Goal: Task Accomplishment & Management: Manage account settings

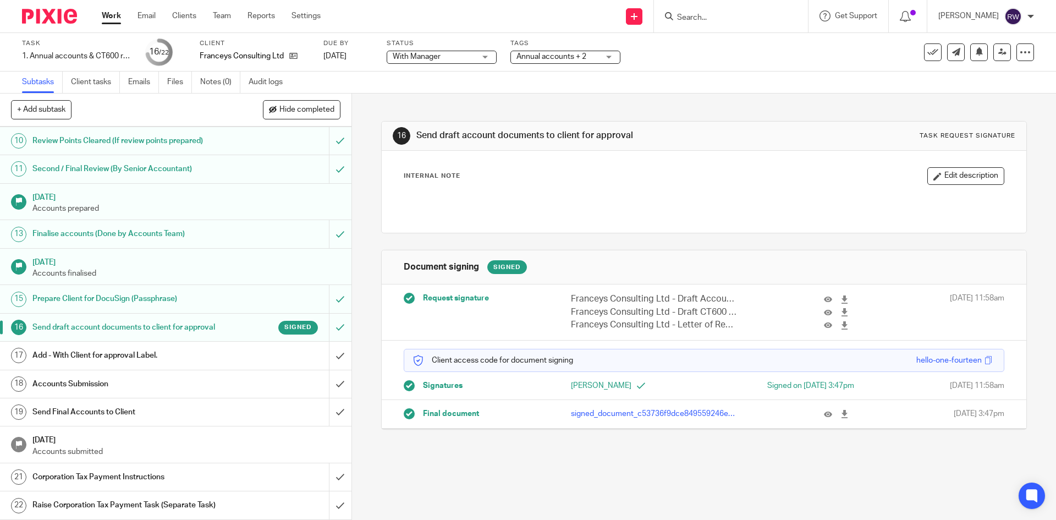
scroll to position [295, 0]
click at [995, 47] on link at bounding box center [1003, 52] width 18 height 18
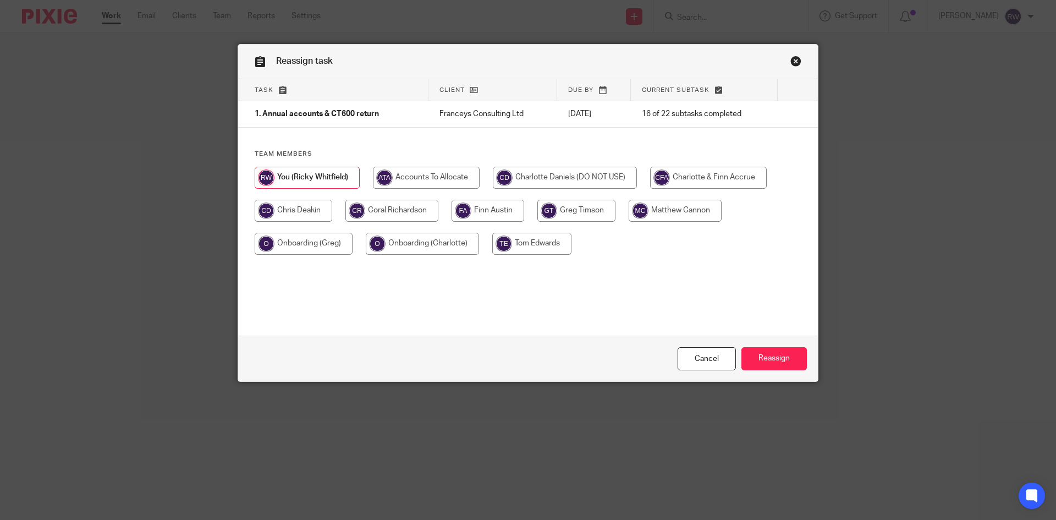
click at [418, 204] on input "radio" at bounding box center [392, 211] width 93 height 22
radio input "true"
click at [772, 355] on input "Reassign" at bounding box center [774, 359] width 65 height 24
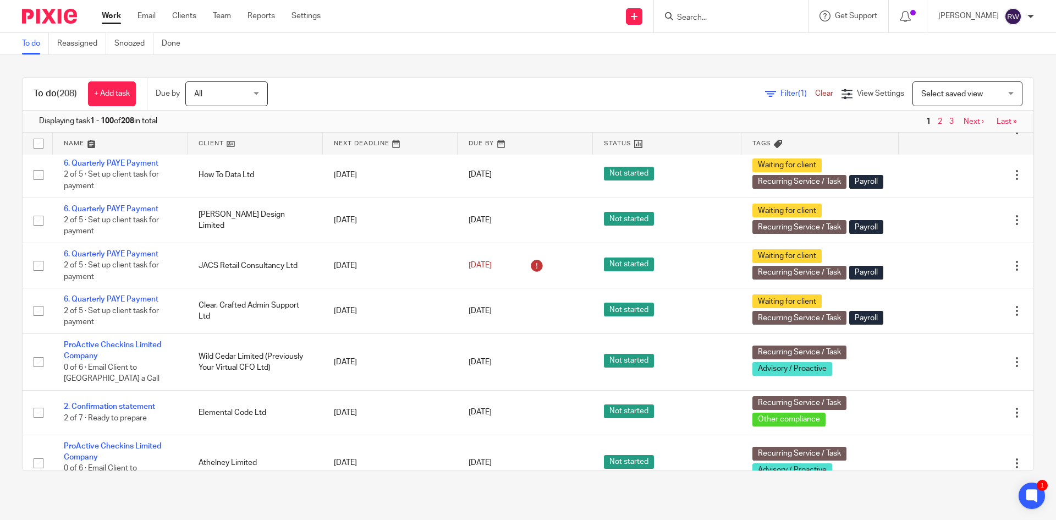
scroll to position [1761, 0]
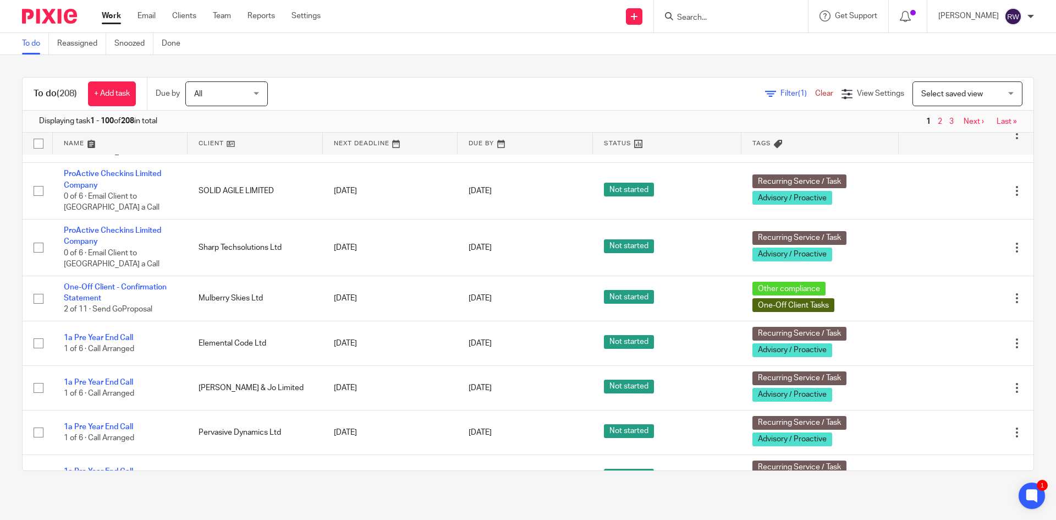
click at [1012, 84] on div at bounding box center [1017, 78] width 11 height 11
click at [984, 393] on span "Delete" at bounding box center [978, 395] width 23 height 8
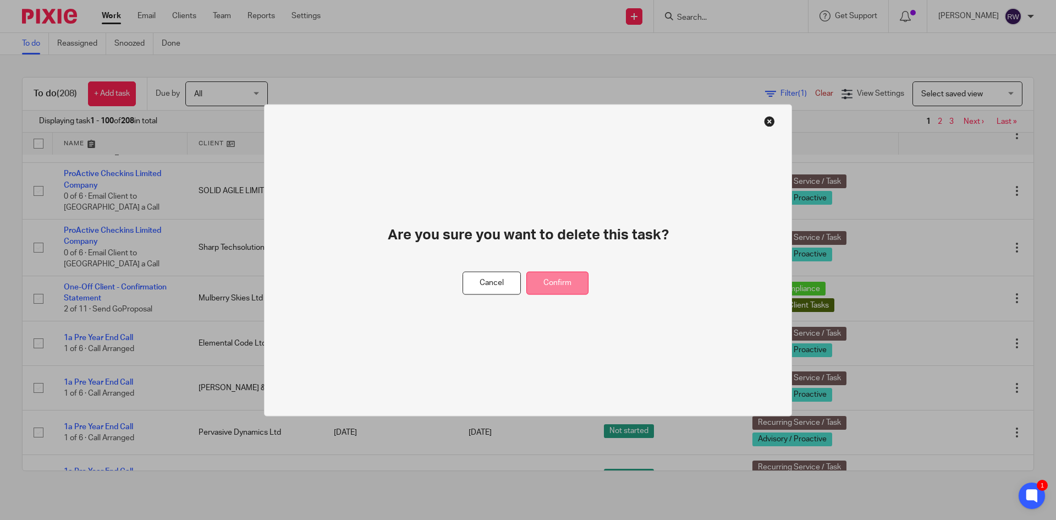
click at [555, 283] on button "Confirm" at bounding box center [558, 283] width 62 height 24
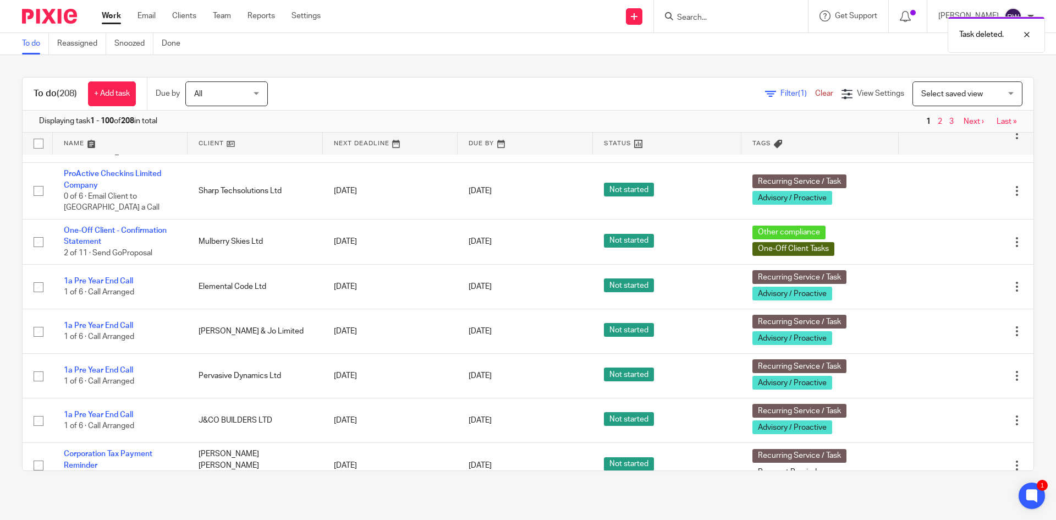
click at [1012, 84] on div at bounding box center [1017, 78] width 11 height 11
click at [971, 392] on span "Delete" at bounding box center [978, 395] width 23 height 8
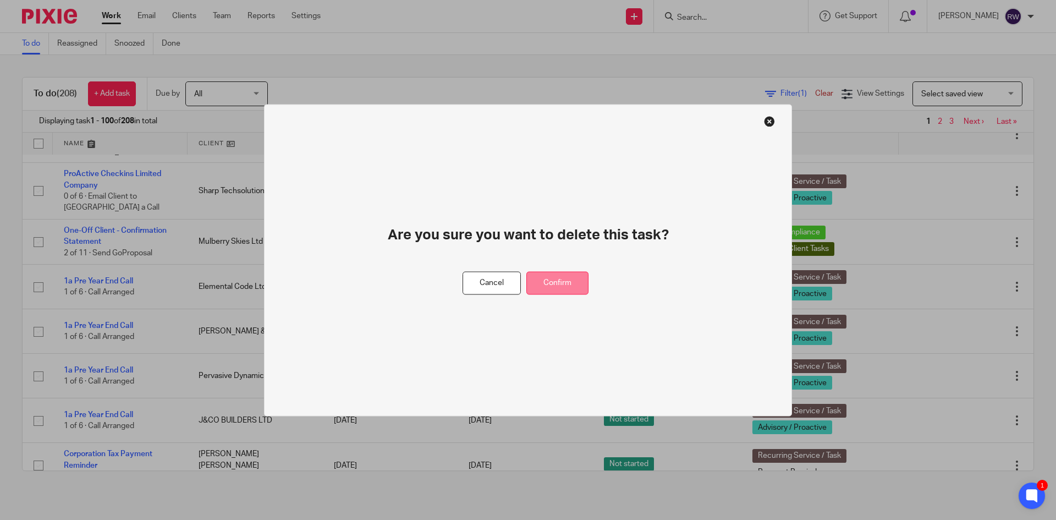
click at [559, 288] on button "Confirm" at bounding box center [558, 283] width 62 height 24
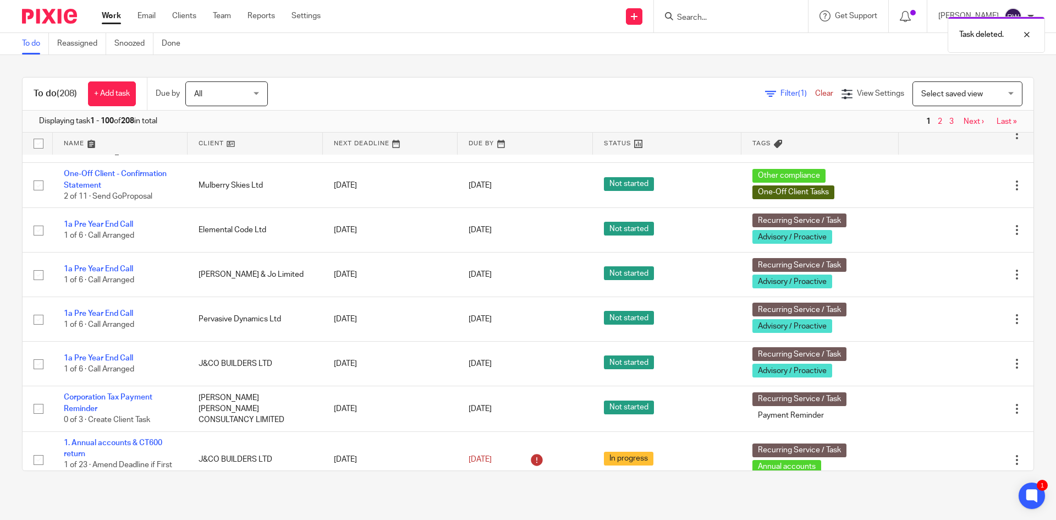
click at [1012, 84] on div at bounding box center [1017, 78] width 11 height 11
click at [972, 392] on span "Delete" at bounding box center [978, 395] width 23 height 8
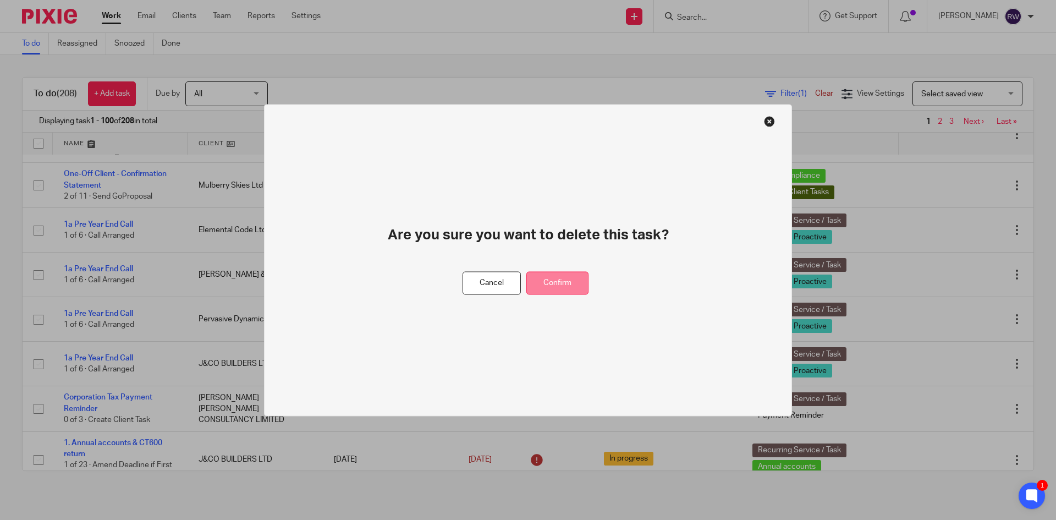
click at [563, 286] on button "Confirm" at bounding box center [558, 283] width 62 height 24
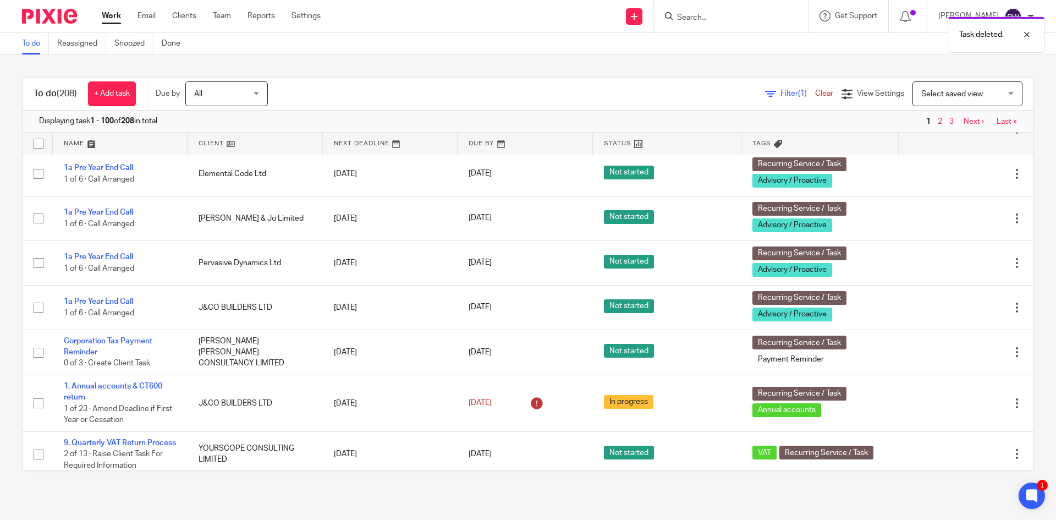
click at [1012, 84] on div at bounding box center [1017, 78] width 11 height 11
click at [973, 392] on span "Delete" at bounding box center [978, 395] width 23 height 8
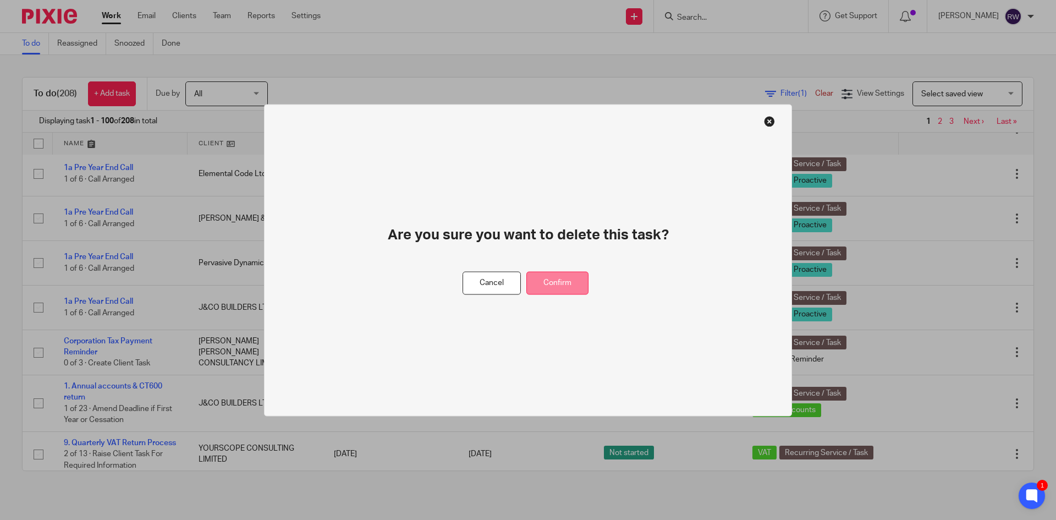
click at [564, 287] on button "Confirm" at bounding box center [558, 283] width 62 height 24
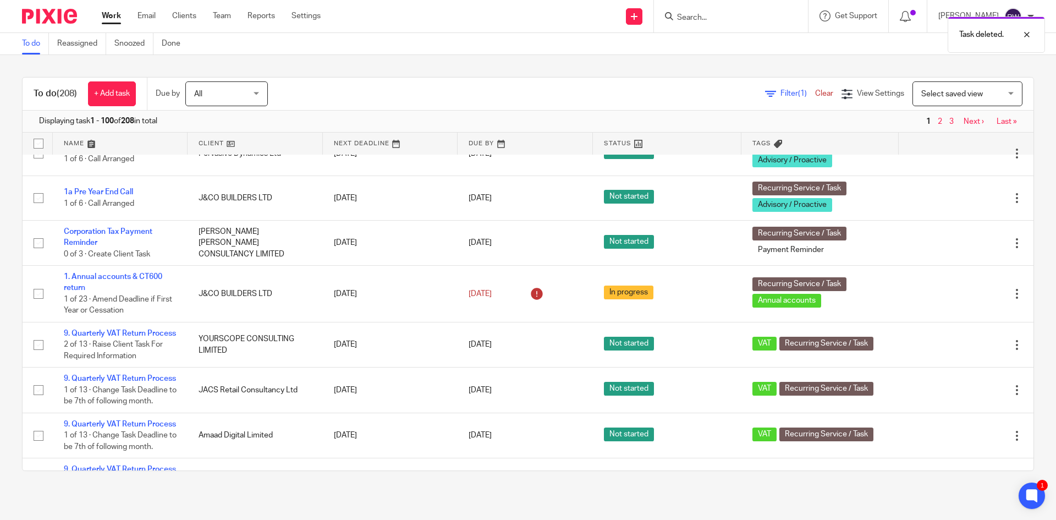
scroll to position [1816, 0]
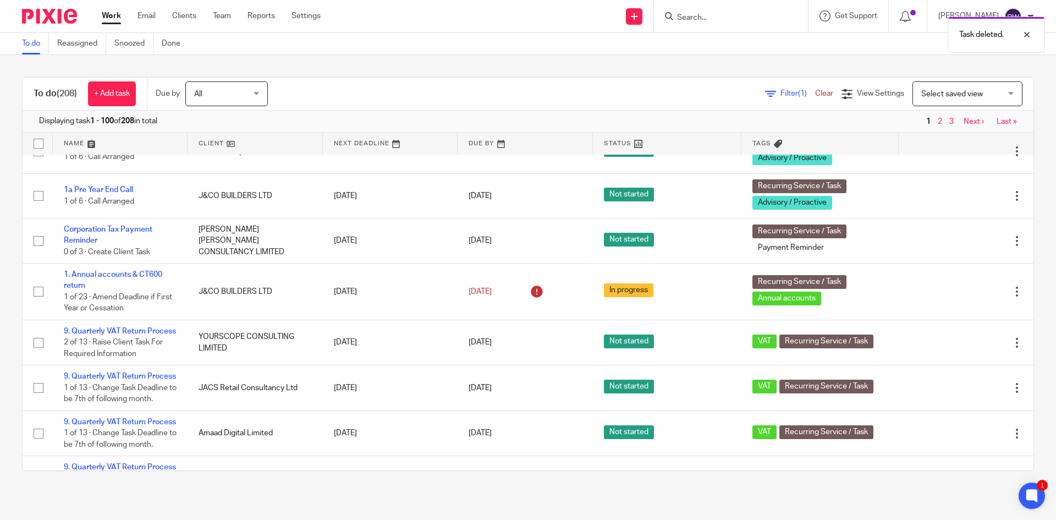
click at [957, 68] on icon at bounding box center [962, 62] width 11 height 11
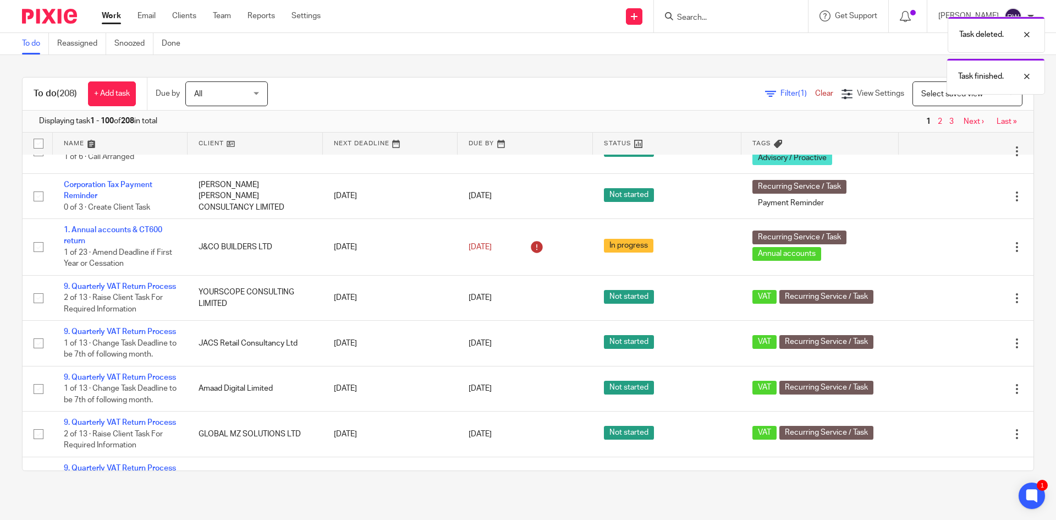
click at [957, 68] on icon at bounding box center [962, 62] width 11 height 11
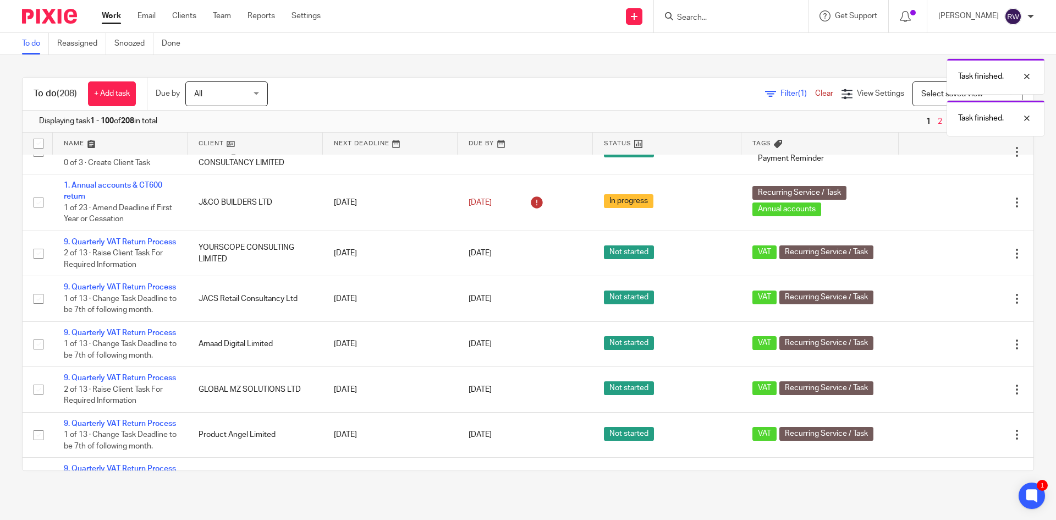
click at [957, 68] on icon at bounding box center [962, 62] width 11 height 11
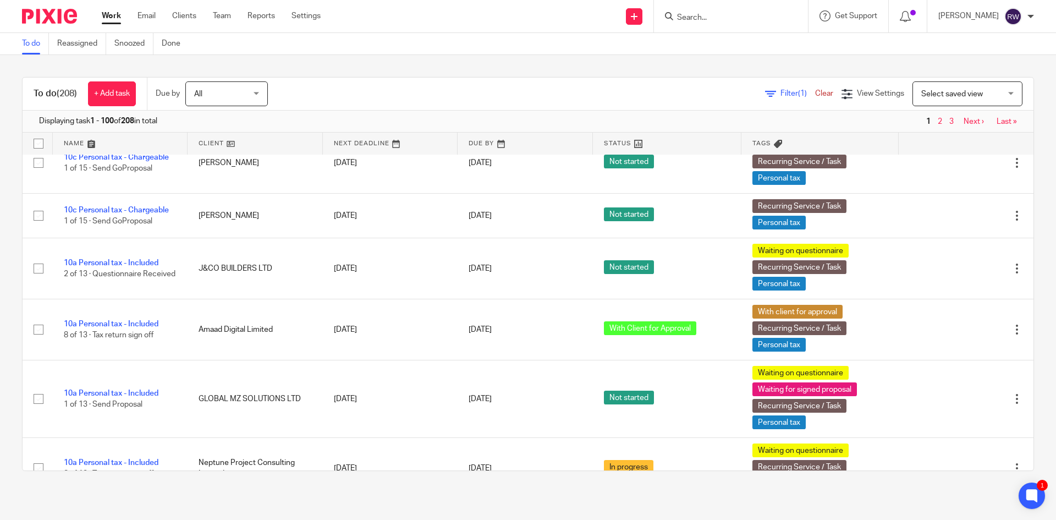
scroll to position [3356, 0]
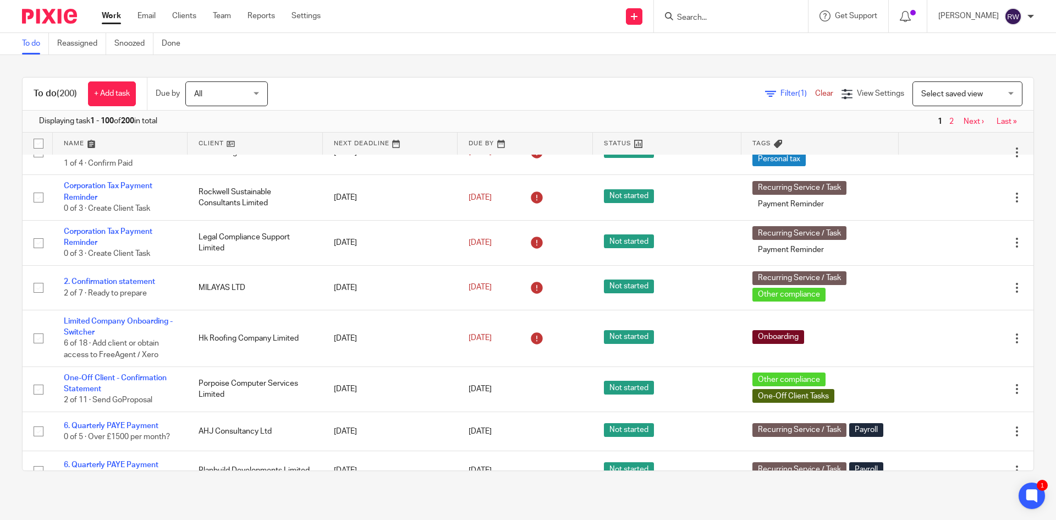
scroll to position [330, 0]
click at [721, 15] on input "Search" at bounding box center [725, 18] width 99 height 10
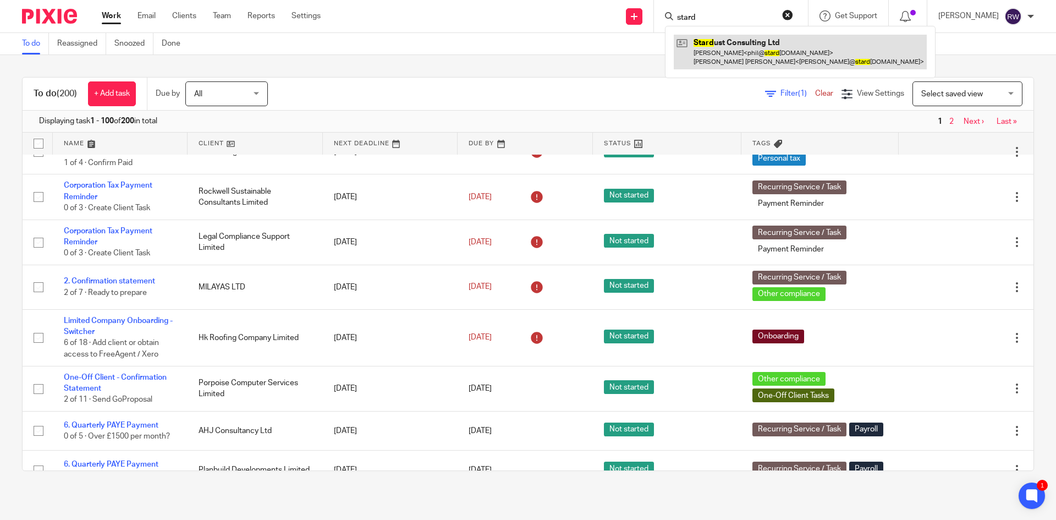
type input "stard"
click at [717, 39] on link at bounding box center [800, 52] width 253 height 34
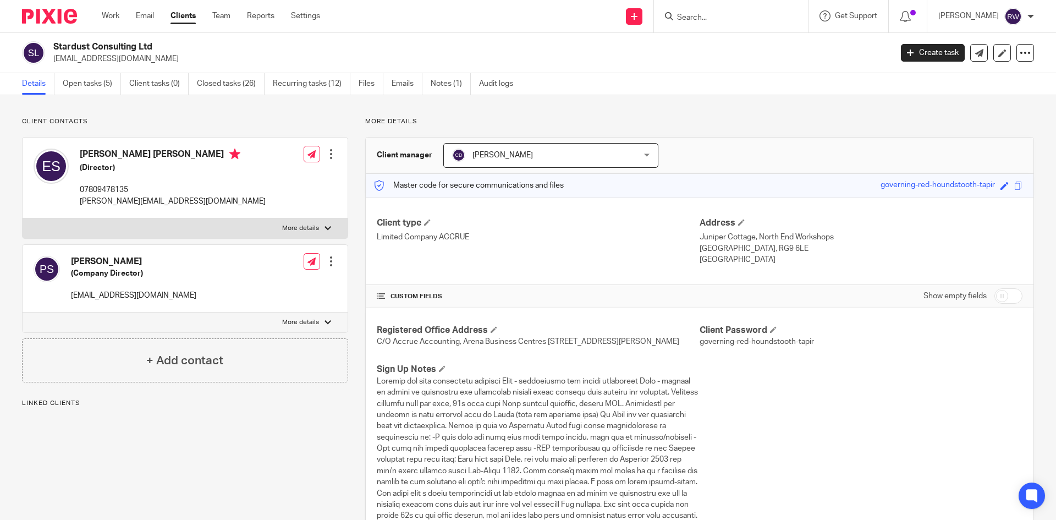
click at [86, 87] on link "Open tasks (5)" at bounding box center [92, 83] width 58 height 21
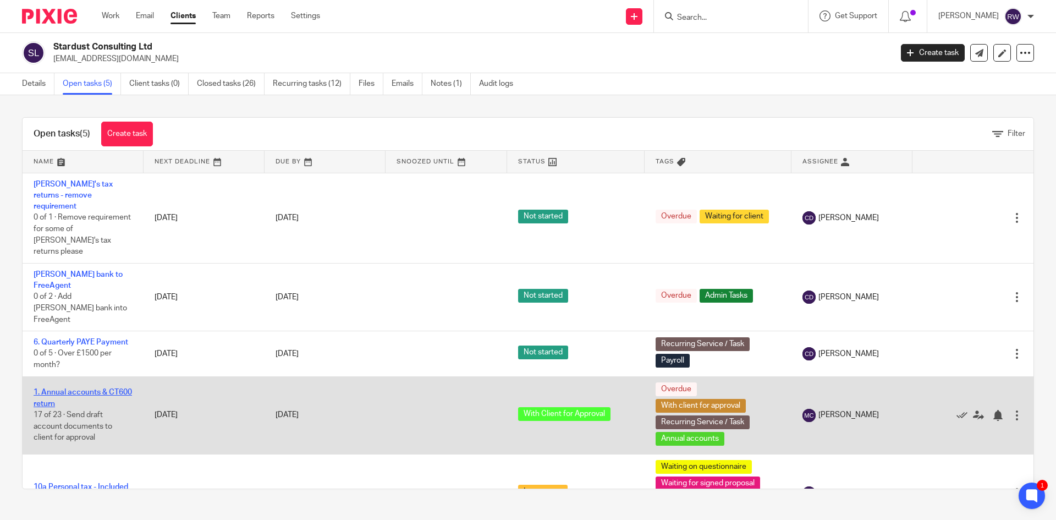
click at [80, 388] on link "1. Annual accounts & CT600 return" at bounding box center [83, 397] width 98 height 19
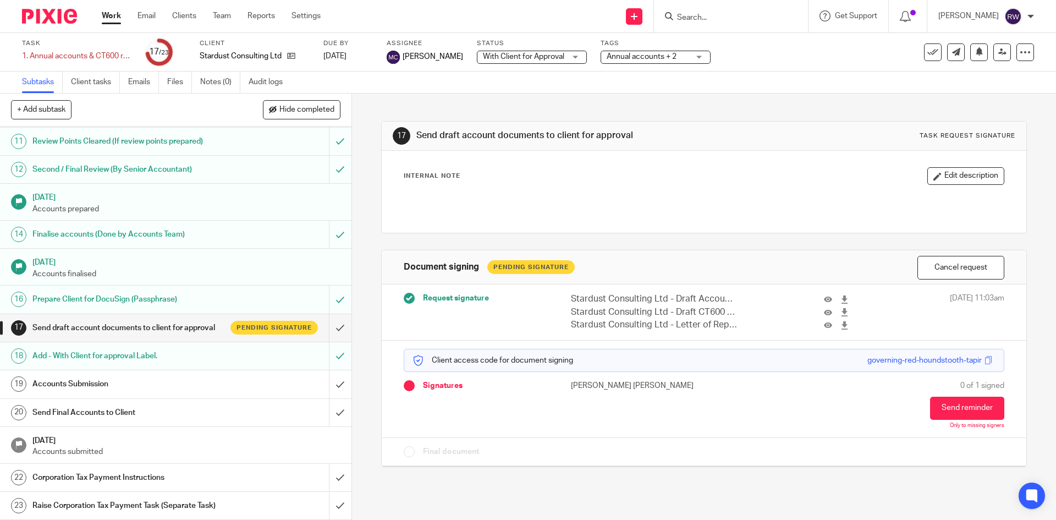
scroll to position [335, 0]
click at [145, 291] on h1 "Prepare Client for DocuSign (Passphrase)" at bounding box center [127, 299] width 190 height 17
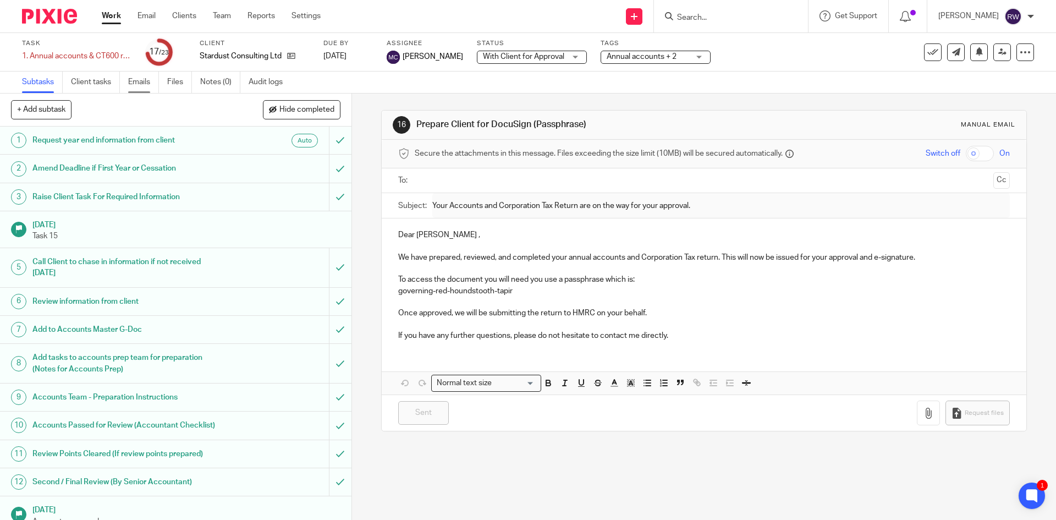
click at [144, 79] on link "Emails" at bounding box center [143, 82] width 31 height 21
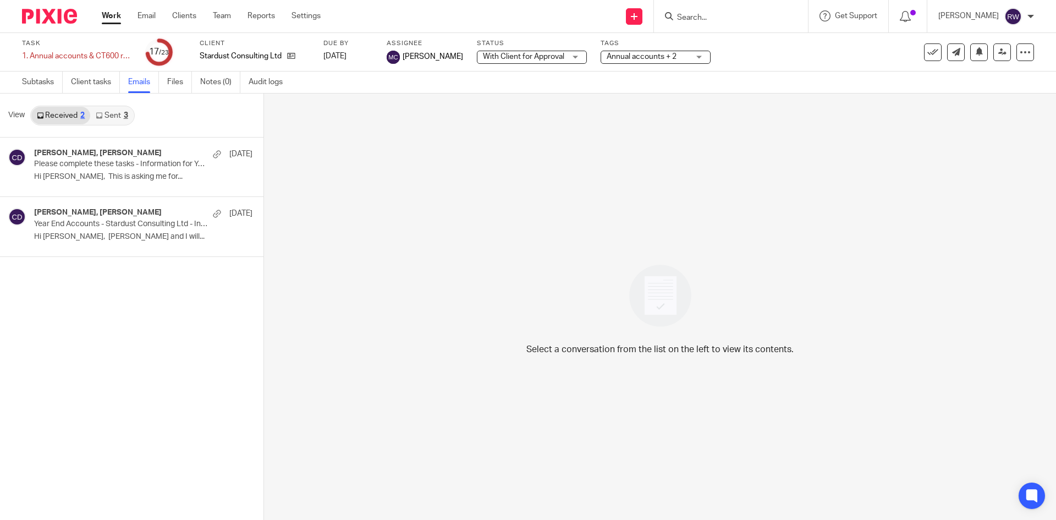
click at [113, 117] on link "Sent 3" at bounding box center [111, 116] width 43 height 18
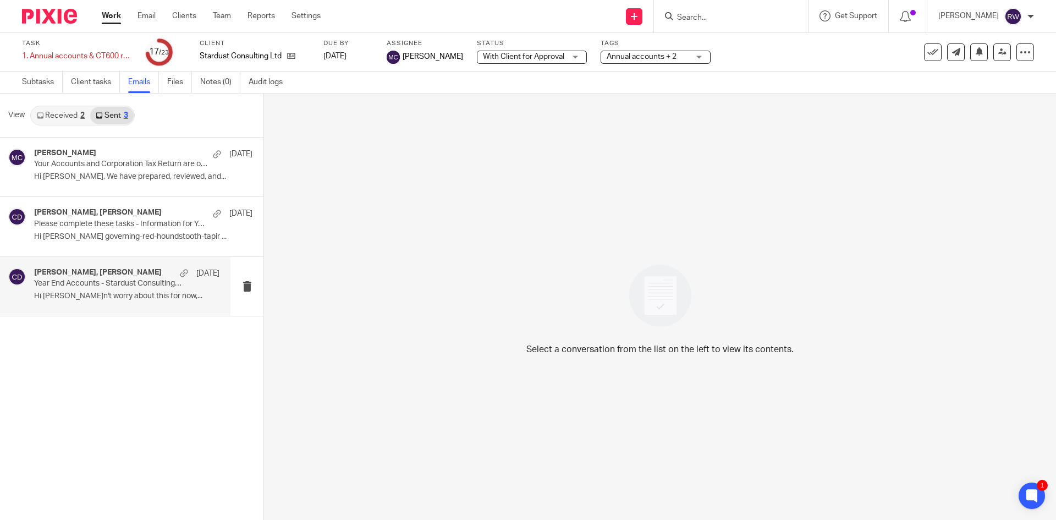
click at [119, 307] on div "Chris Deakin, Emma Shishmanian 3 Feb Year End Accounts - Stardust Consulting Lt…" at bounding box center [115, 286] width 231 height 59
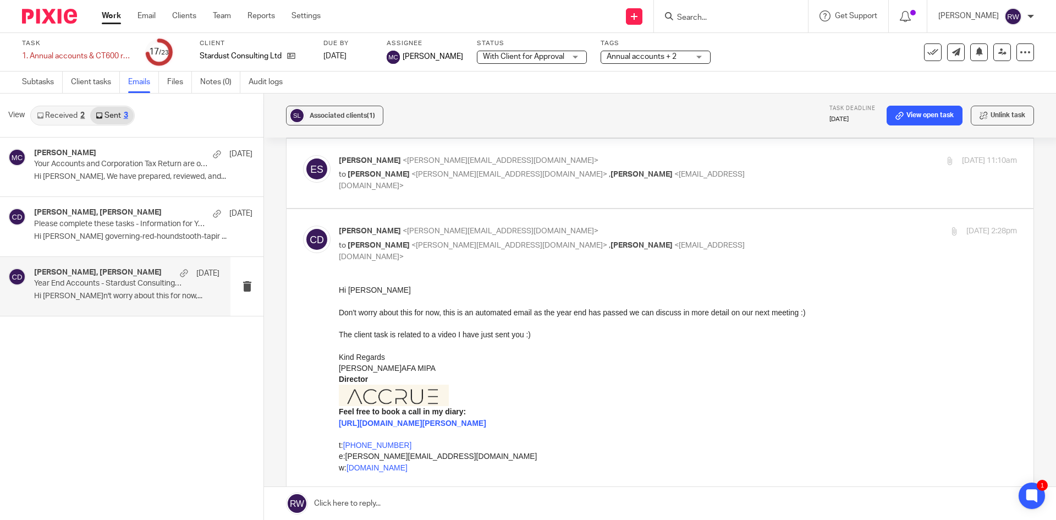
scroll to position [165, 0]
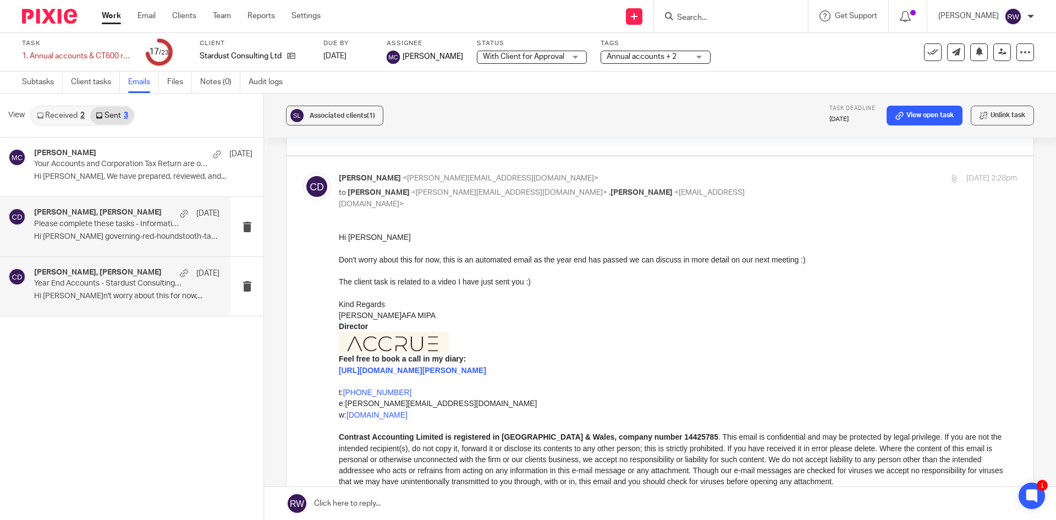
click at [135, 230] on div "Chris Deakin, Emma Shishmanian 6 May Please complete these tasks - Information …" at bounding box center [126, 226] width 185 height 37
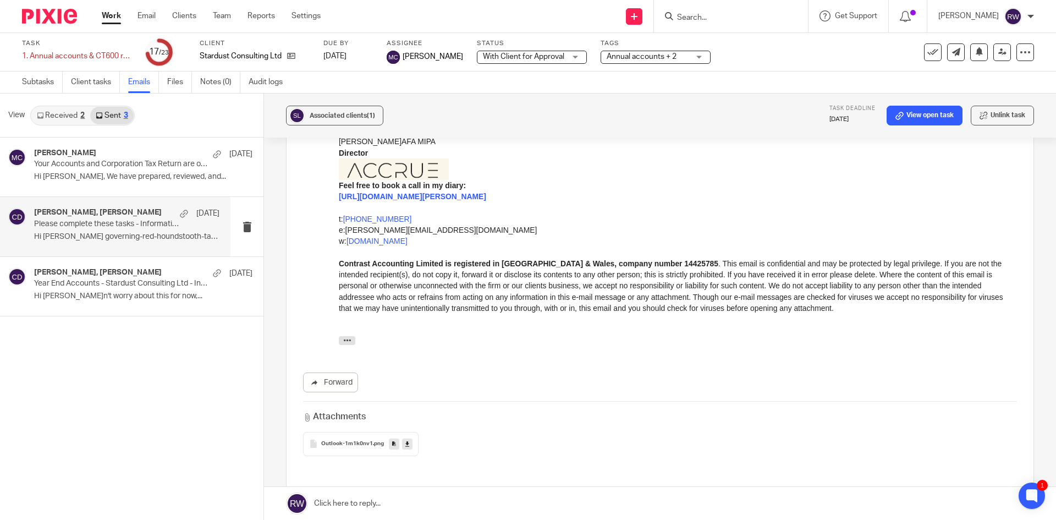
scroll to position [55, 0]
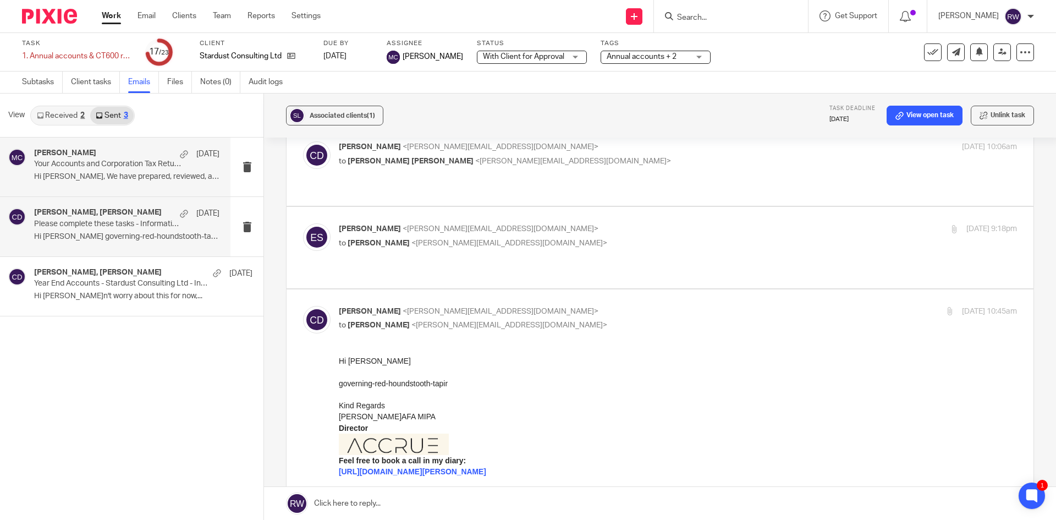
click at [102, 177] on p "Hi Emma, We have prepared, reviewed, and..." at bounding box center [126, 176] width 185 height 9
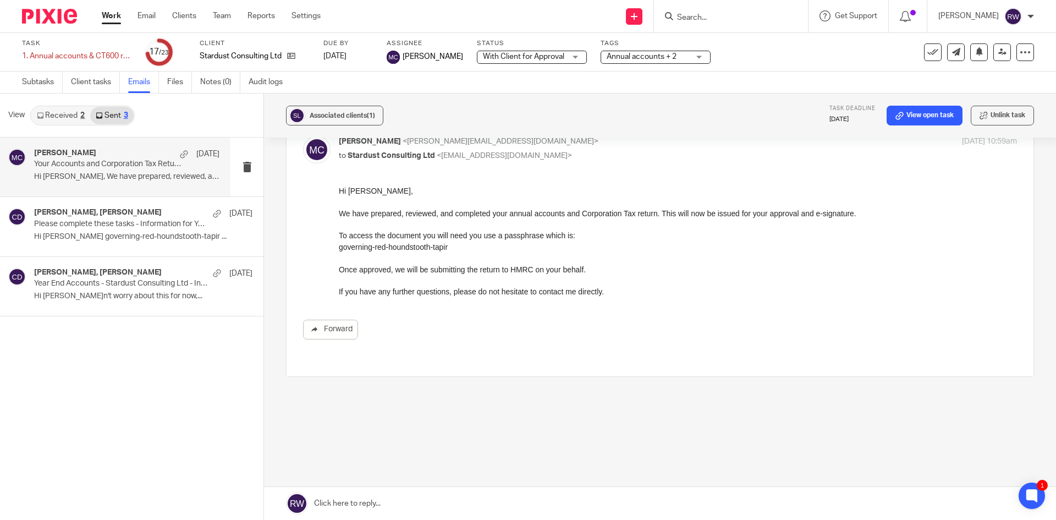
scroll to position [0, 0]
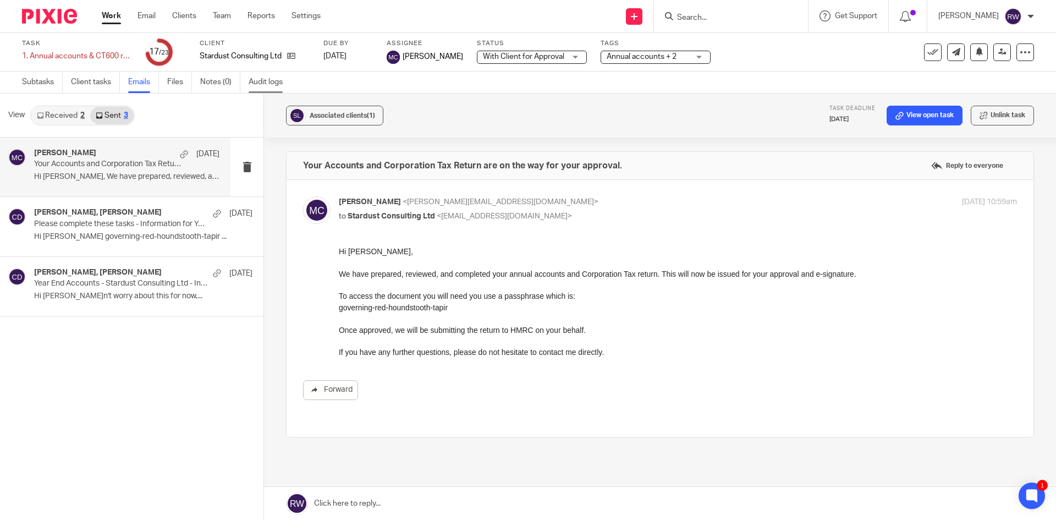
click at [261, 80] on link "Audit logs" at bounding box center [270, 82] width 42 height 21
click at [260, 85] on link "Audit logs" at bounding box center [270, 82] width 42 height 21
click at [259, 83] on link "Audit logs" at bounding box center [270, 82] width 42 height 21
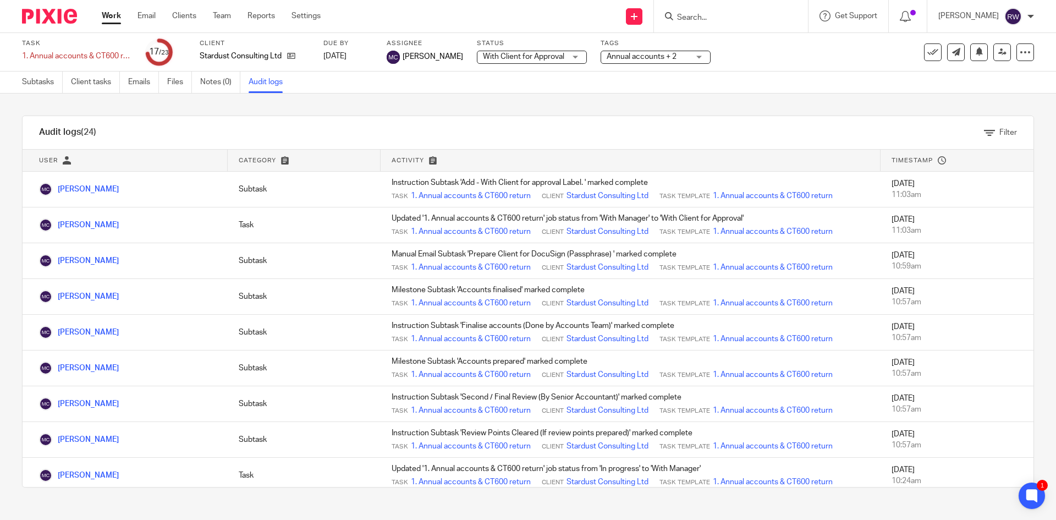
click at [703, 21] on input "Search" at bounding box center [725, 18] width 99 height 10
click at [58, 86] on link "Subtasks" at bounding box center [42, 82] width 41 height 21
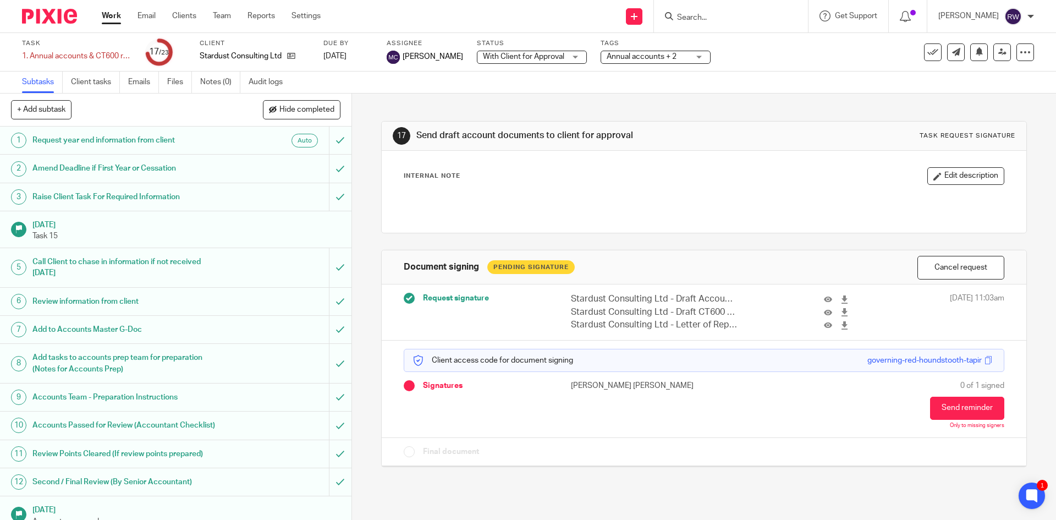
click at [714, 16] on input "Search" at bounding box center [725, 18] width 99 height 10
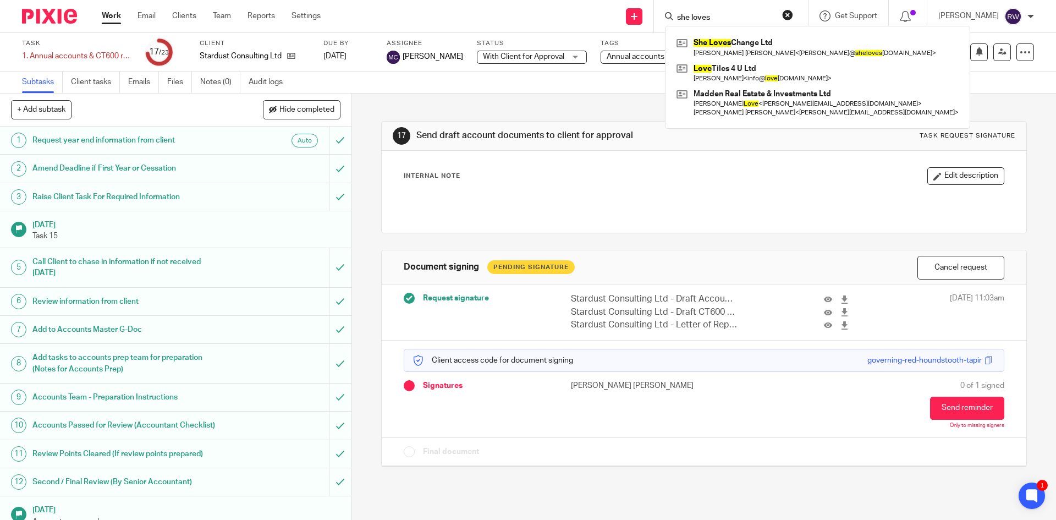
type input "she loves"
click at [758, 32] on div "She Loves Change Ltd [PERSON_NAME] [PERSON_NAME] < [PERSON_NAME]@ sheloves [DOM…" at bounding box center [817, 77] width 305 height 103
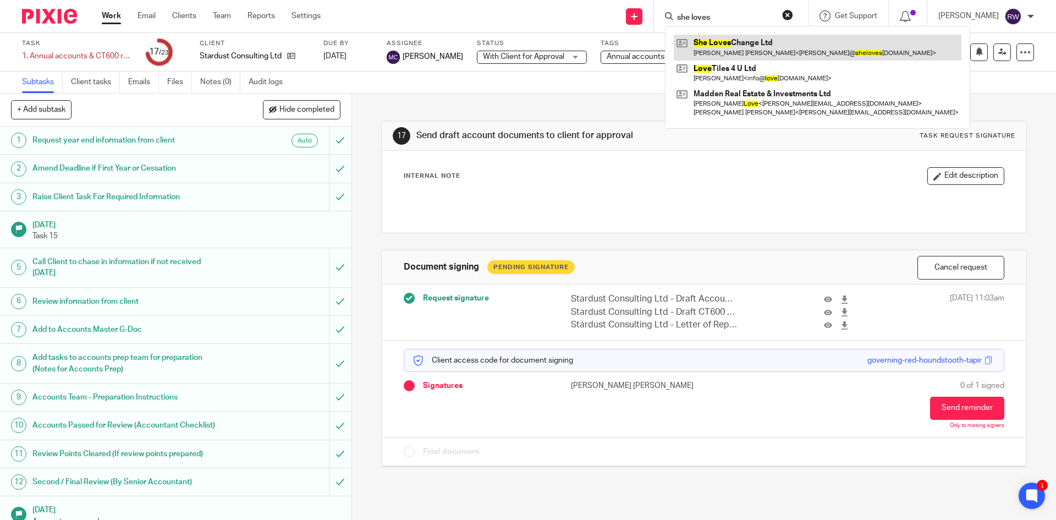
click at [756, 36] on link at bounding box center [818, 47] width 288 height 25
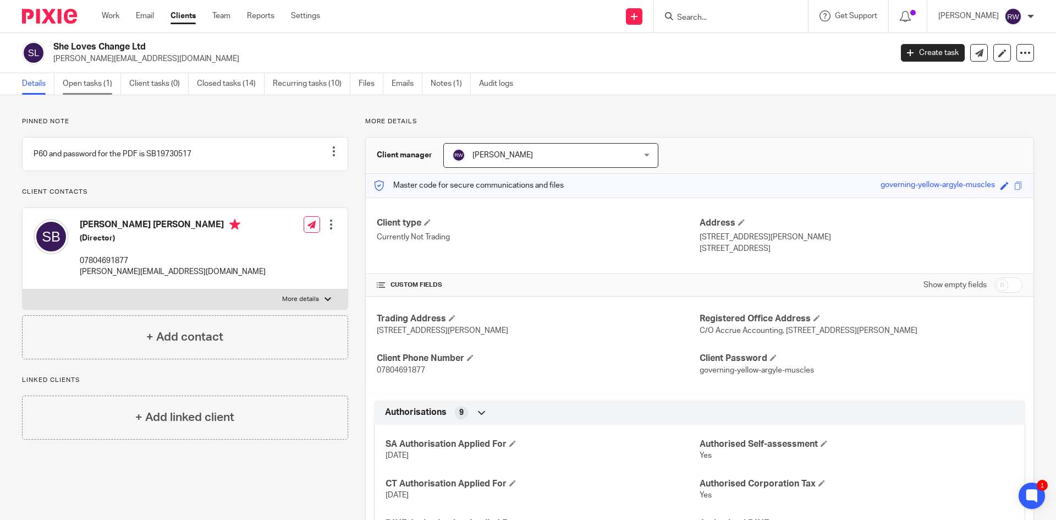
click at [80, 90] on link "Open tasks (1)" at bounding box center [92, 83] width 58 height 21
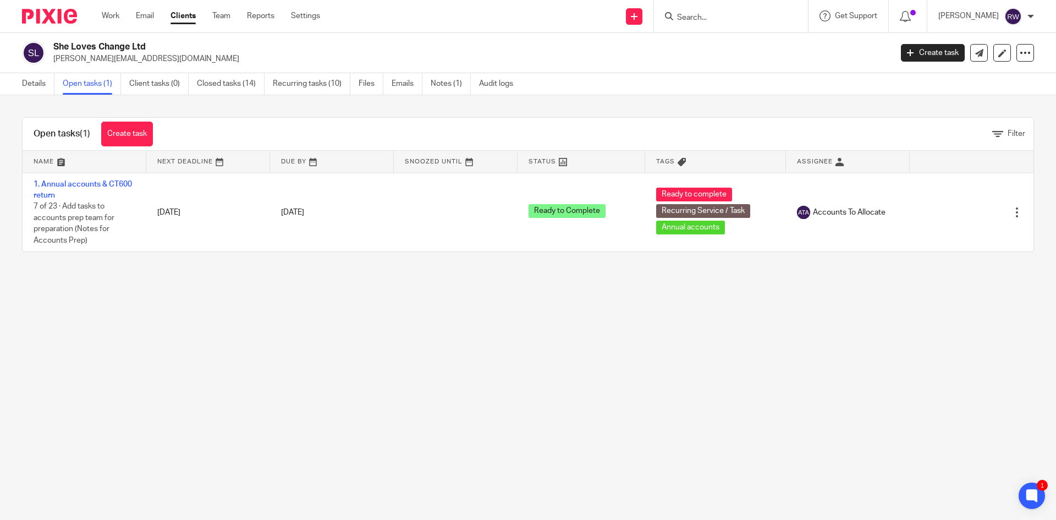
click at [692, 18] on input "Search" at bounding box center [725, 18] width 99 height 10
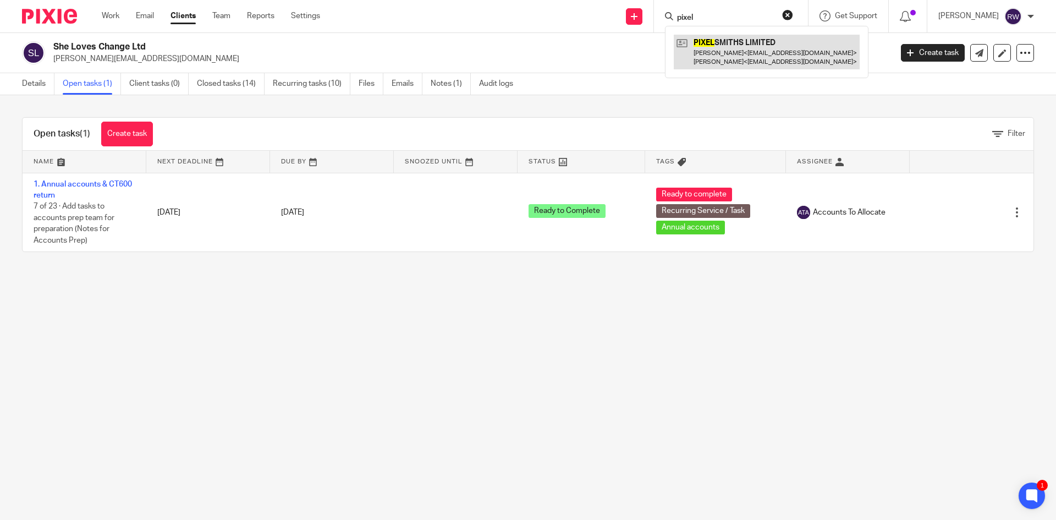
type input "pixel"
click at [779, 63] on link at bounding box center [767, 52] width 186 height 34
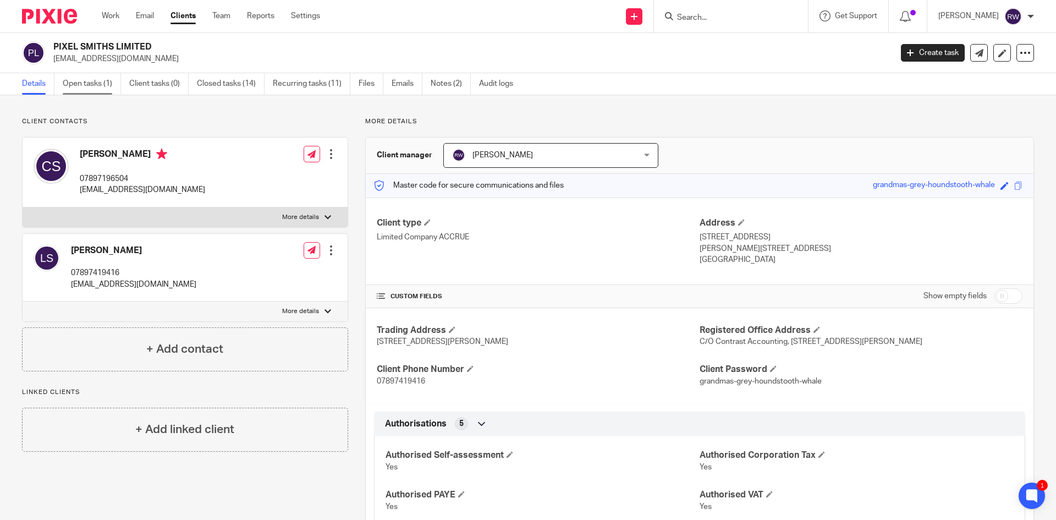
click at [76, 86] on link "Open tasks (1)" at bounding box center [92, 83] width 58 height 21
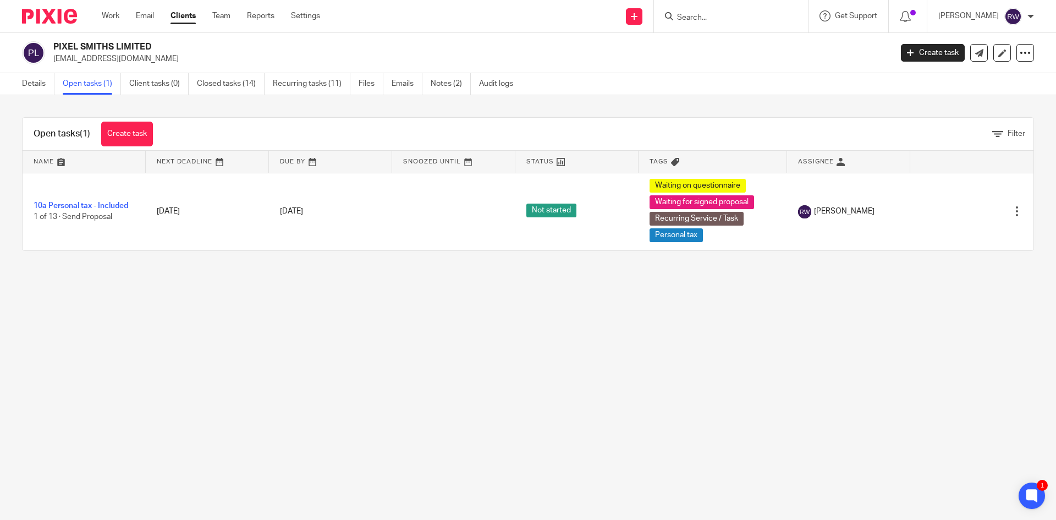
click at [710, 17] on input "Search" at bounding box center [725, 18] width 99 height 10
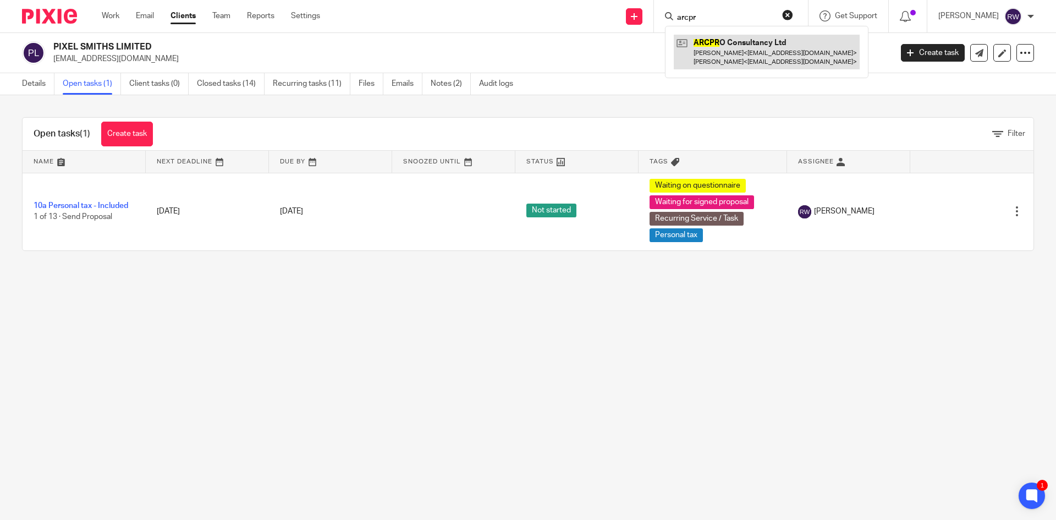
type input "arcpr"
click at [715, 42] on link at bounding box center [767, 52] width 186 height 34
